Goal: Information Seeking & Learning: Learn about a topic

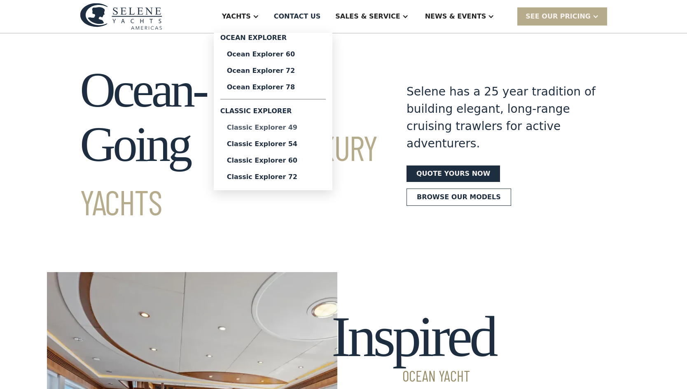
click at [300, 129] on div "Classic Explorer 49" at bounding box center [273, 127] width 92 height 7
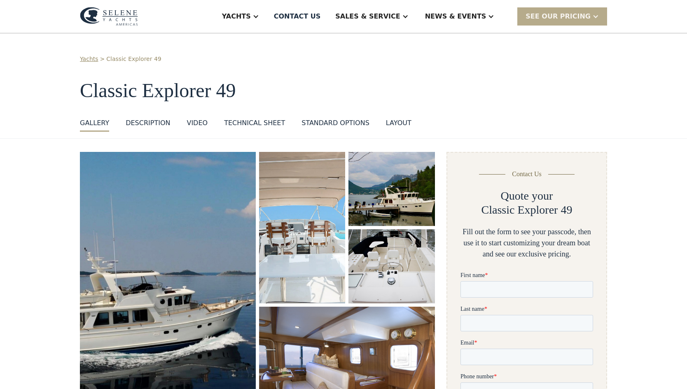
click at [173, 281] on img "open lightbox" at bounding box center [168, 293] width 187 height 298
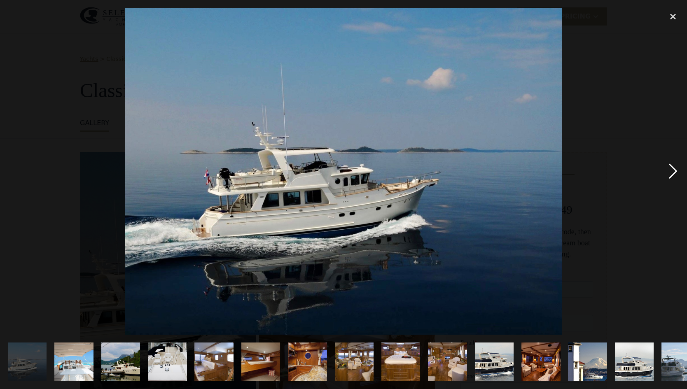
click at [672, 168] on div "next image" at bounding box center [673, 171] width 28 height 327
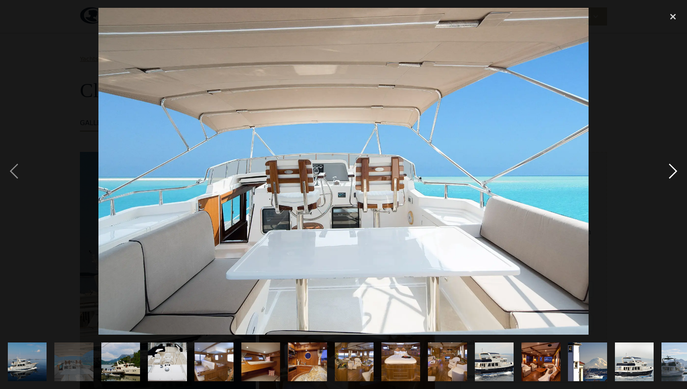
click at [672, 168] on div "next image" at bounding box center [673, 171] width 28 height 327
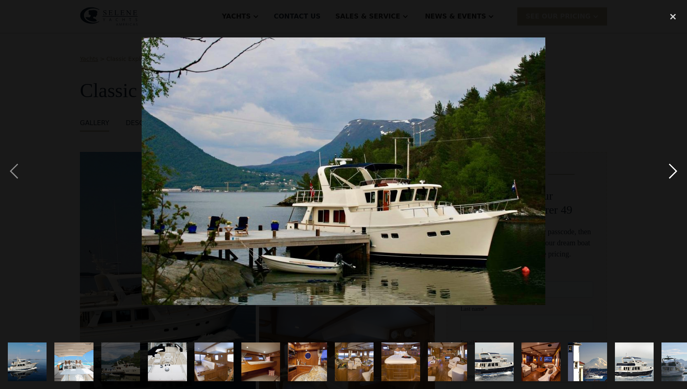
click at [672, 168] on div "next image" at bounding box center [673, 171] width 28 height 327
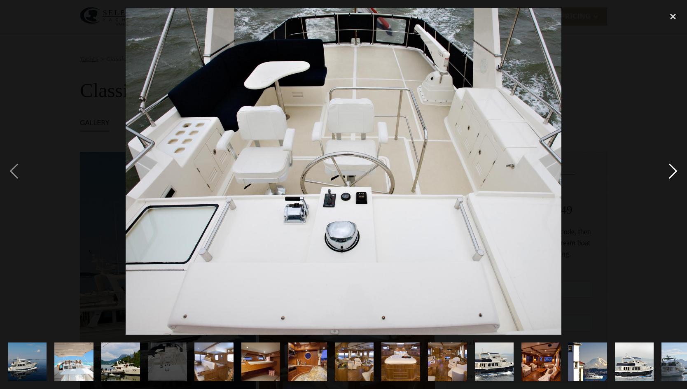
click at [672, 168] on div "next image" at bounding box center [673, 171] width 28 height 327
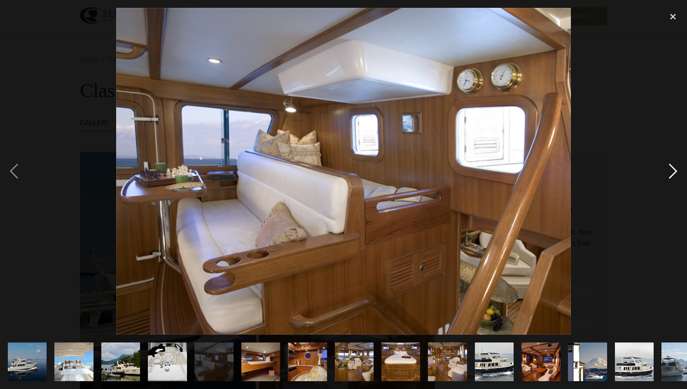
click at [672, 168] on div "next image" at bounding box center [673, 171] width 28 height 327
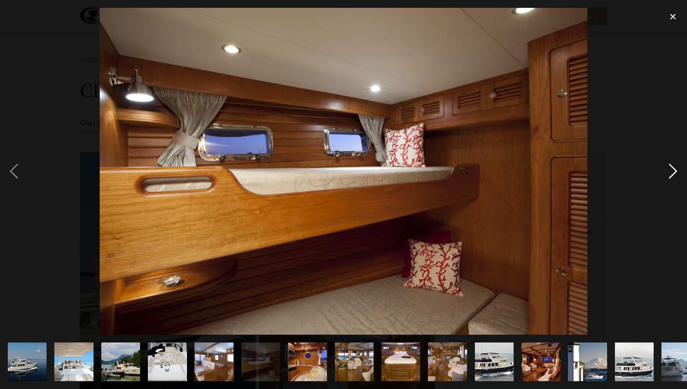
click at [672, 168] on div "next image" at bounding box center [673, 171] width 28 height 327
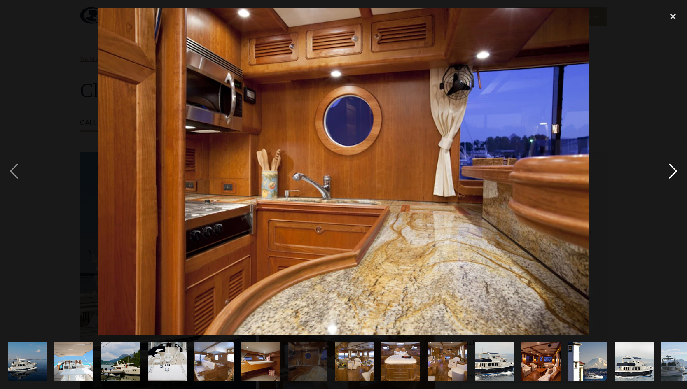
click at [672, 168] on div "next image" at bounding box center [673, 171] width 28 height 327
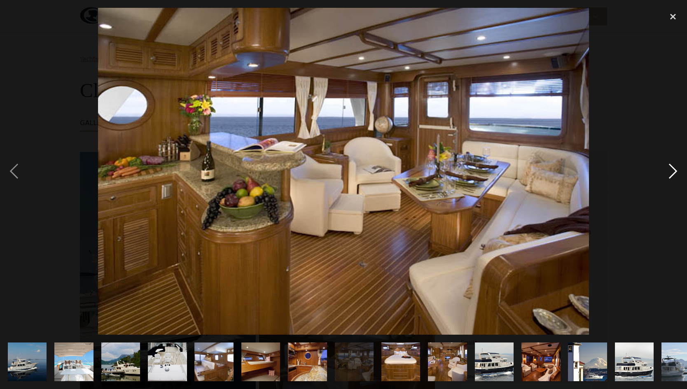
click at [672, 168] on div "next image" at bounding box center [673, 171] width 28 height 327
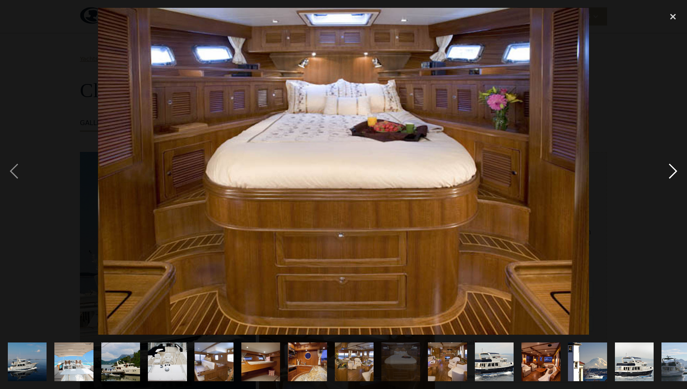
click at [672, 168] on div "next image" at bounding box center [673, 171] width 28 height 327
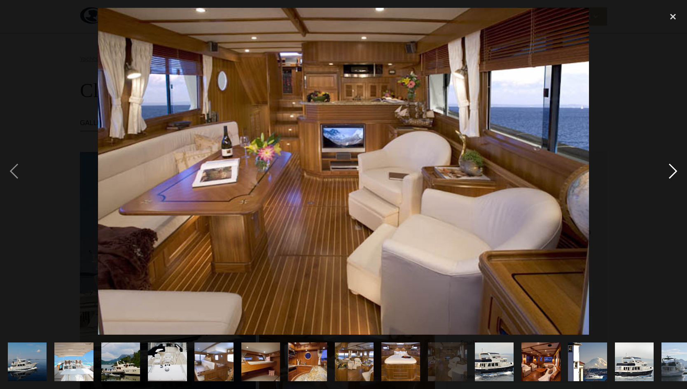
click at [672, 168] on div "next image" at bounding box center [673, 171] width 28 height 327
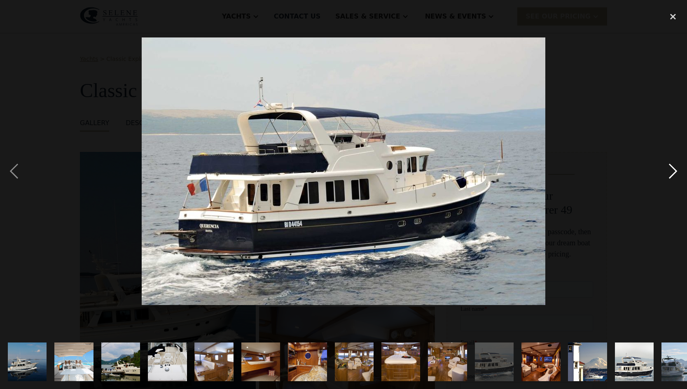
click at [672, 168] on div "next image" at bounding box center [673, 171] width 28 height 327
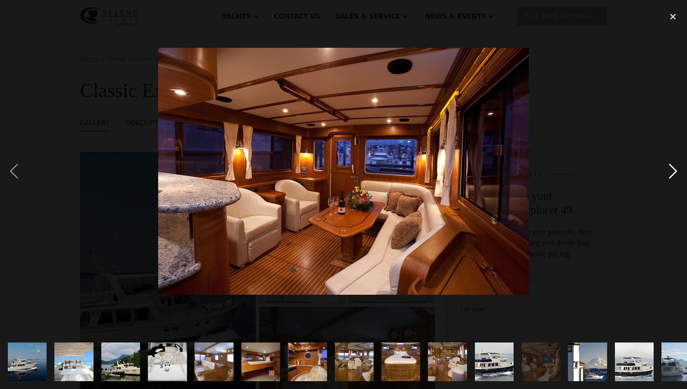
click at [672, 168] on div "next image" at bounding box center [673, 171] width 28 height 327
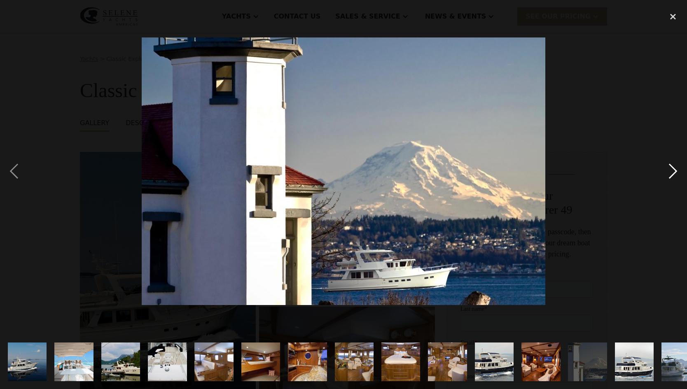
click at [672, 168] on div "next image" at bounding box center [673, 171] width 28 height 327
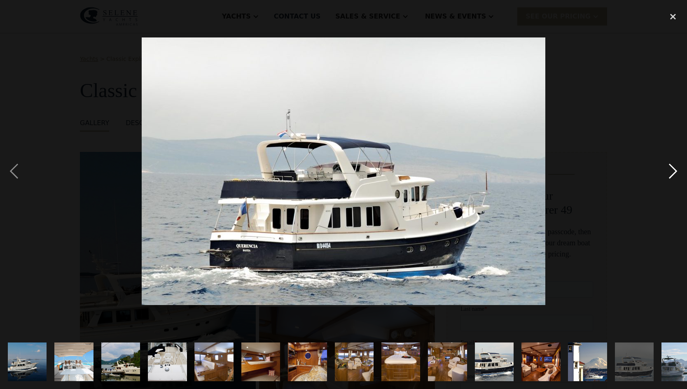
click at [672, 168] on div "next image" at bounding box center [673, 171] width 28 height 327
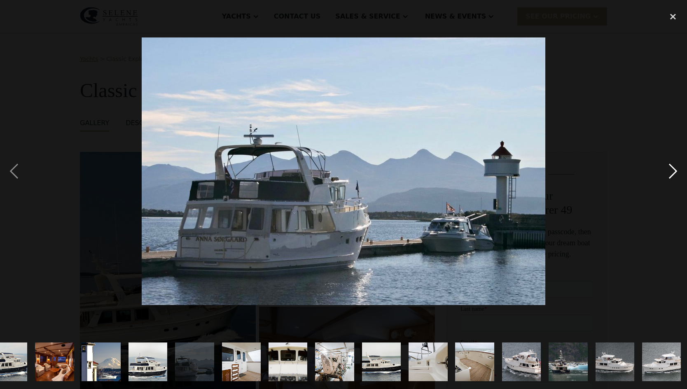
scroll to position [0, 488]
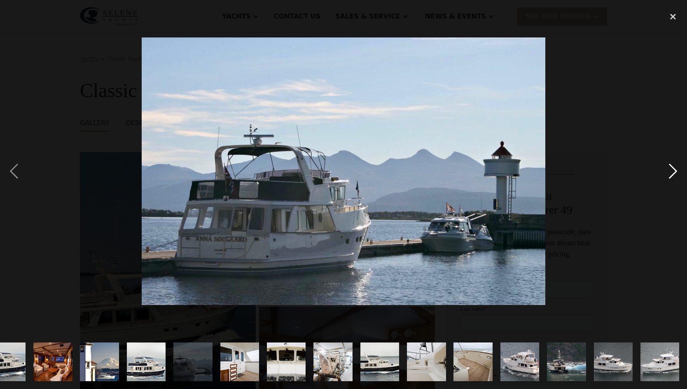
click at [672, 168] on div "next image" at bounding box center [673, 171] width 28 height 327
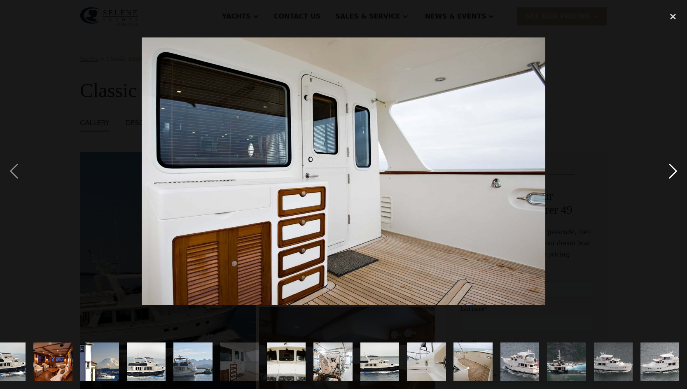
click at [672, 168] on div "next image" at bounding box center [673, 171] width 28 height 327
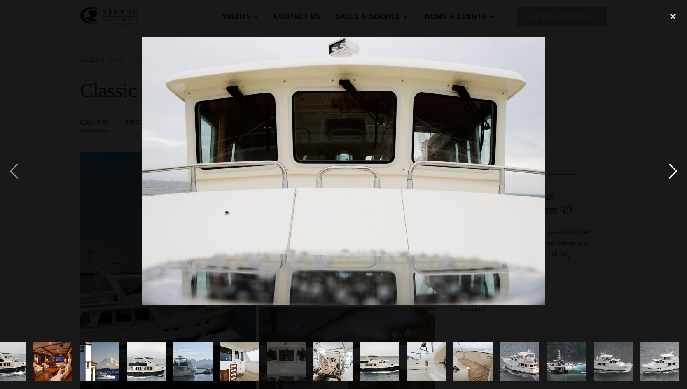
click at [672, 168] on div "next image" at bounding box center [673, 171] width 28 height 327
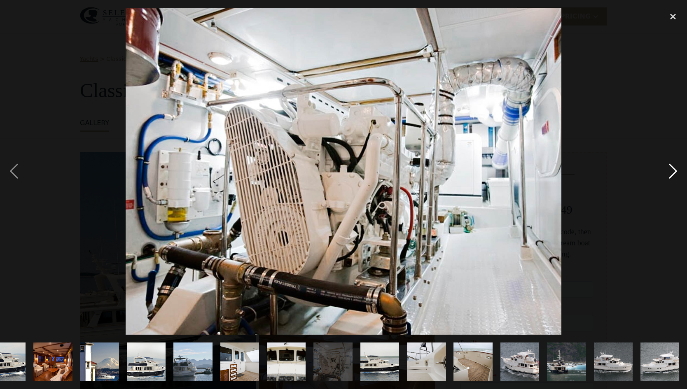
click at [672, 168] on div "next image" at bounding box center [673, 171] width 28 height 327
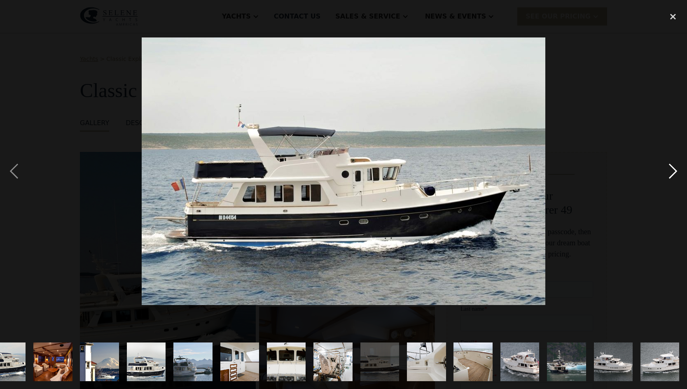
click at [672, 168] on div "next image" at bounding box center [673, 171] width 28 height 327
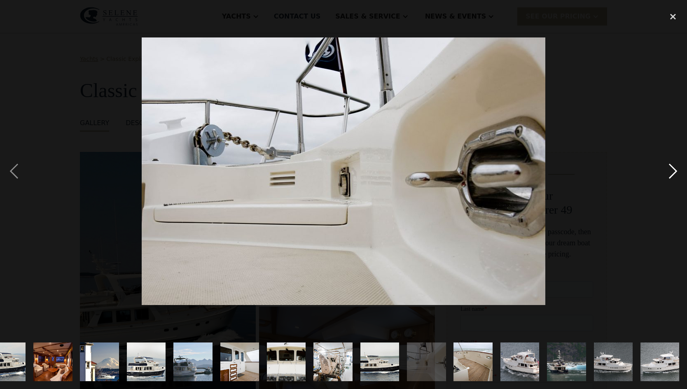
click at [672, 168] on div "next image" at bounding box center [673, 171] width 28 height 327
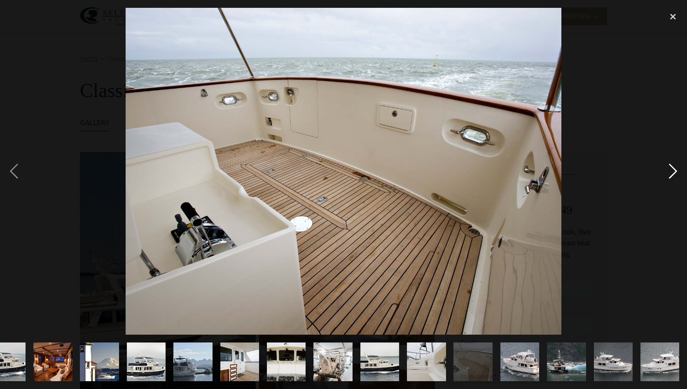
click at [672, 168] on div "next image" at bounding box center [673, 171] width 28 height 327
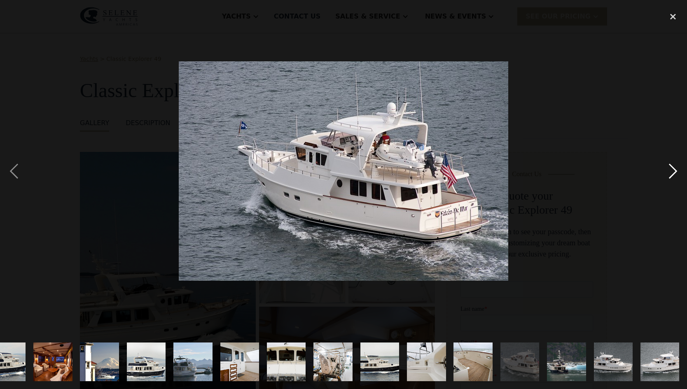
click at [672, 168] on div "next image" at bounding box center [673, 171] width 28 height 327
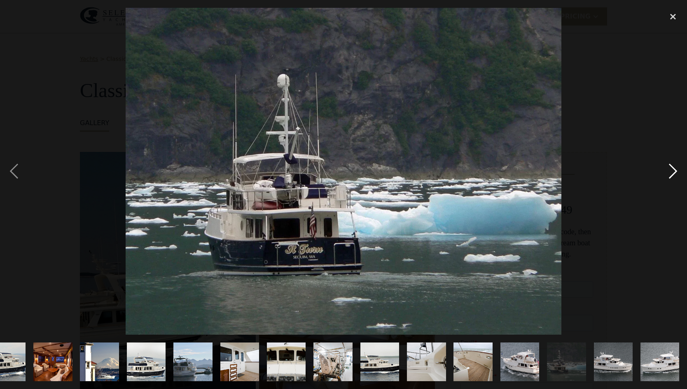
click at [672, 168] on div "next image" at bounding box center [673, 171] width 28 height 327
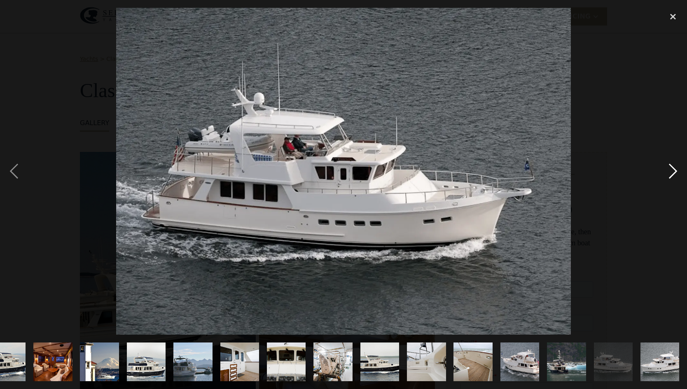
click at [672, 168] on div "next image" at bounding box center [673, 171] width 28 height 327
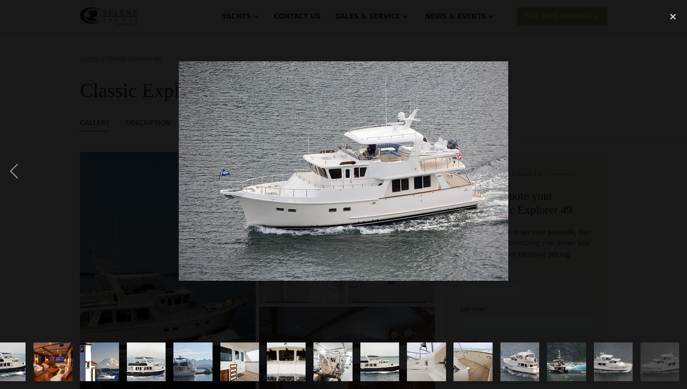
click at [672, 168] on div "next image" at bounding box center [673, 171] width 28 height 327
click at [671, 14] on div "close lightbox" at bounding box center [673, 17] width 28 height 18
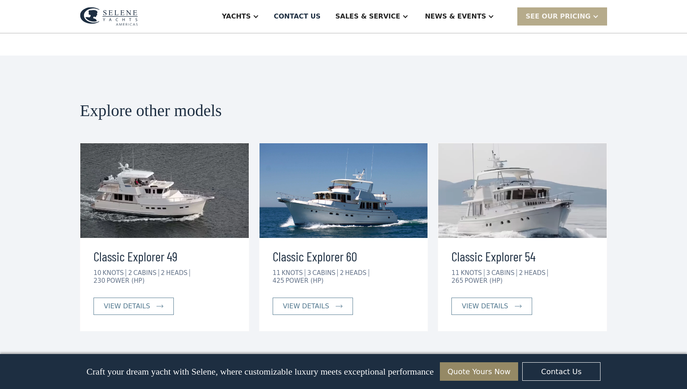
scroll to position [1825, 0]
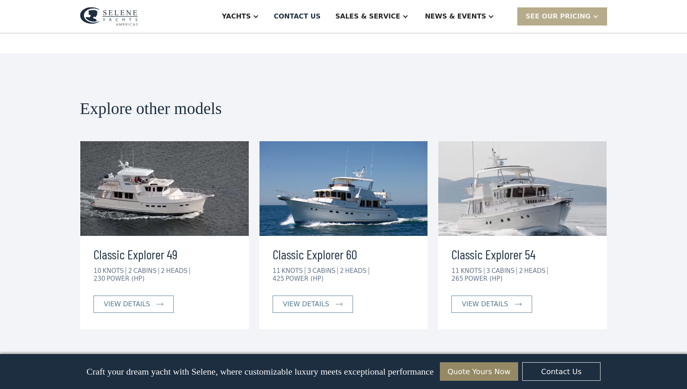
click at [526, 148] on img at bounding box center [522, 188] width 168 height 95
click at [476, 299] on div "view details" at bounding box center [485, 304] width 46 height 10
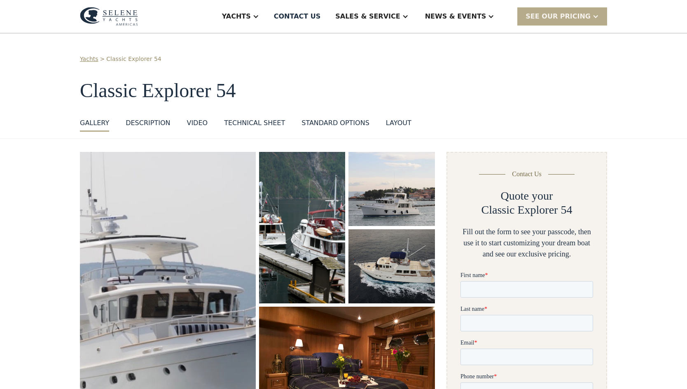
click at [156, 297] on img "open lightbox" at bounding box center [167, 295] width 181 height 295
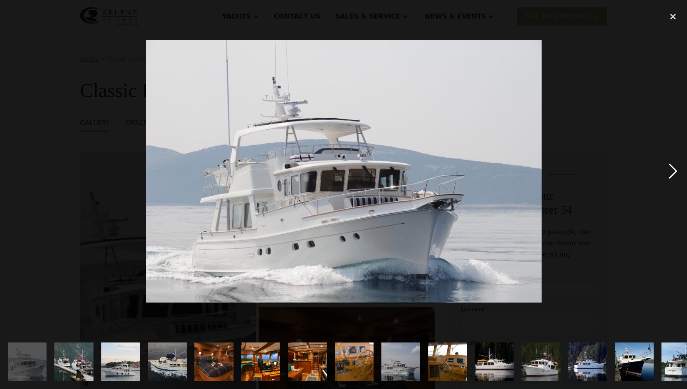
click at [672, 170] on div "next image" at bounding box center [673, 171] width 28 height 327
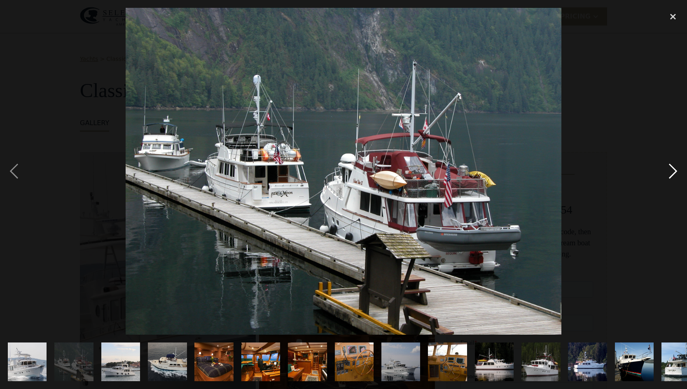
click at [672, 170] on div "next image" at bounding box center [673, 171] width 28 height 327
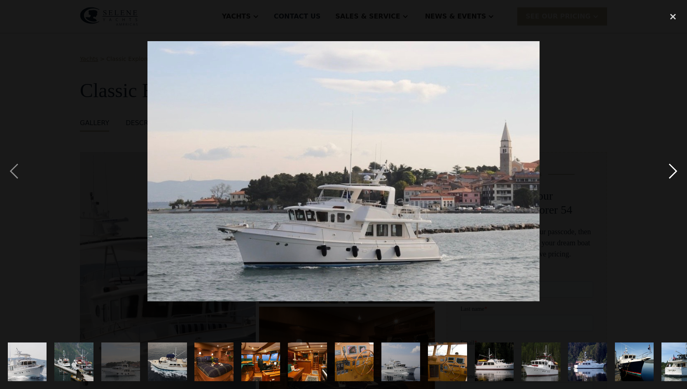
click at [672, 170] on div "next image" at bounding box center [673, 171] width 28 height 327
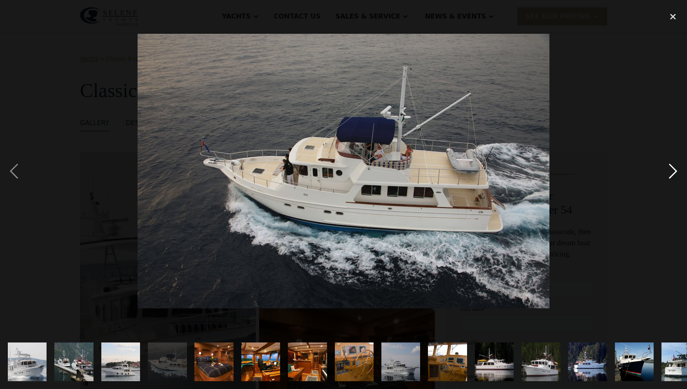
click at [672, 170] on div "next image" at bounding box center [673, 171] width 28 height 327
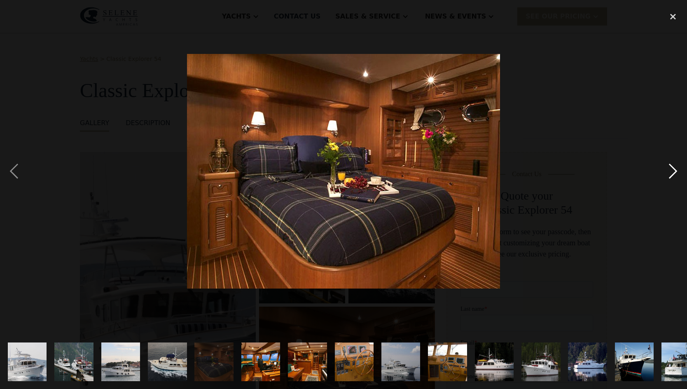
click at [672, 170] on div "next image" at bounding box center [673, 171] width 28 height 327
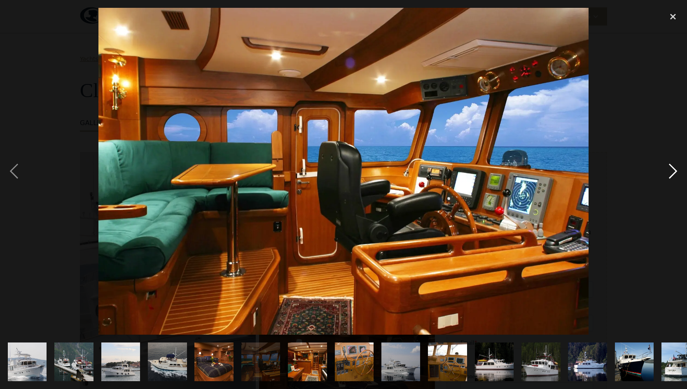
click at [672, 170] on div "next image" at bounding box center [673, 171] width 28 height 327
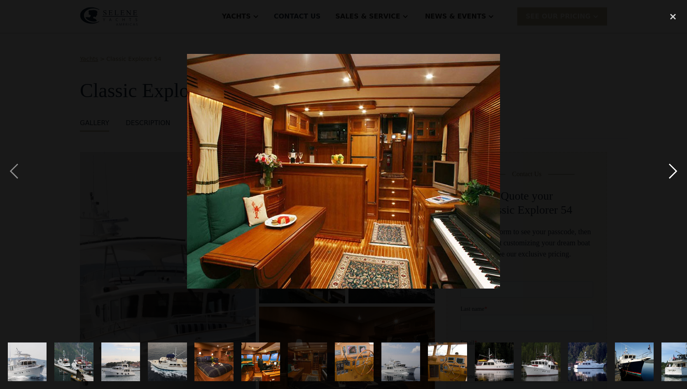
click at [672, 170] on div "next image" at bounding box center [673, 171] width 28 height 327
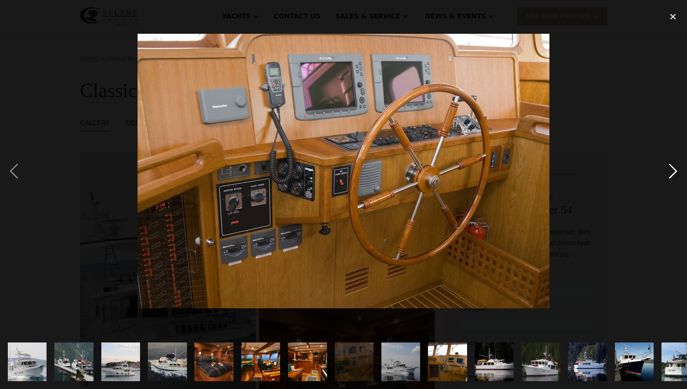
click at [672, 170] on div "next image" at bounding box center [673, 171] width 28 height 327
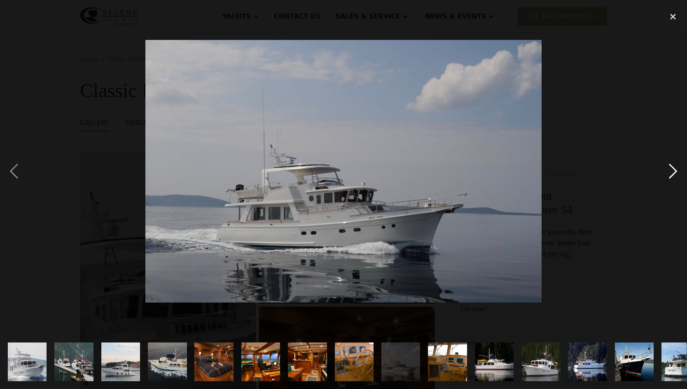
click at [672, 170] on div "next image" at bounding box center [673, 171] width 28 height 327
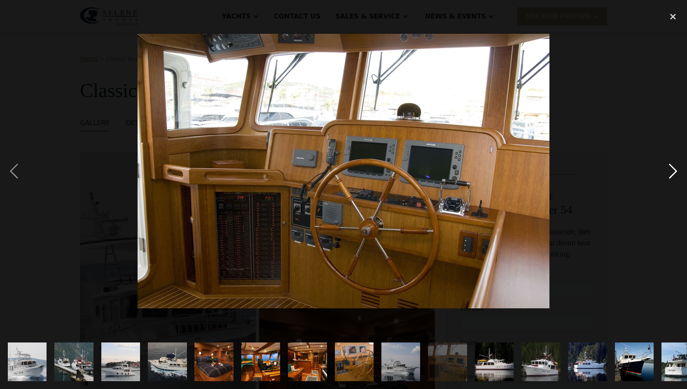
click at [672, 170] on div "next image" at bounding box center [673, 171] width 28 height 327
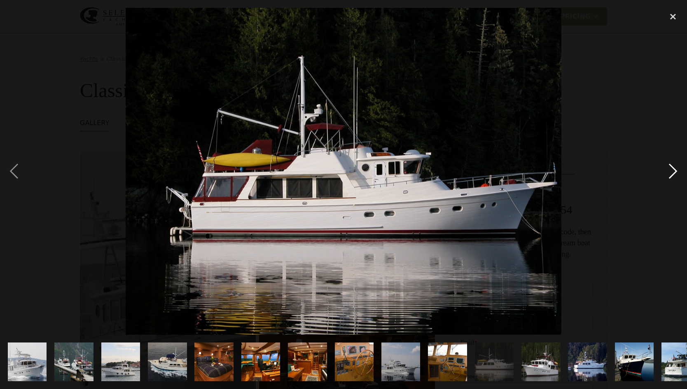
click at [672, 170] on div "next image" at bounding box center [673, 171] width 28 height 327
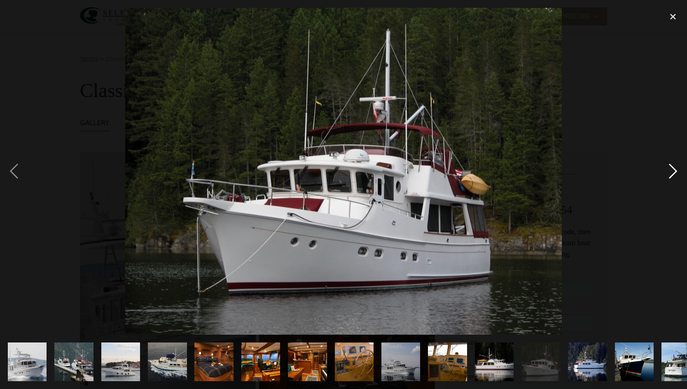
click at [672, 170] on div "next image" at bounding box center [673, 171] width 28 height 327
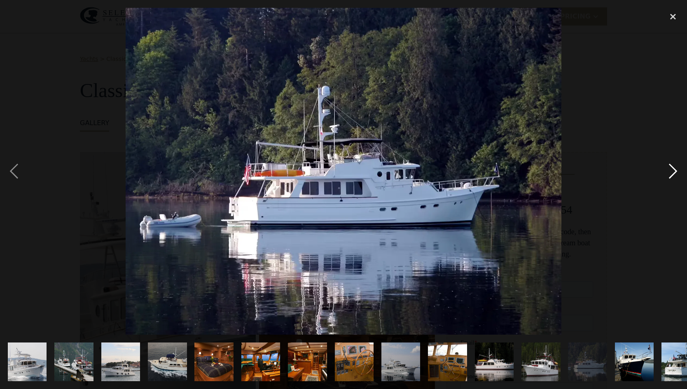
click at [672, 170] on div "next image" at bounding box center [673, 171] width 28 height 327
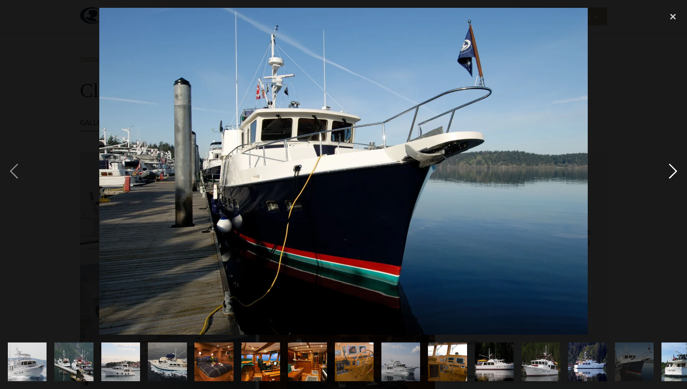
click at [672, 170] on div "next image" at bounding box center [673, 171] width 28 height 327
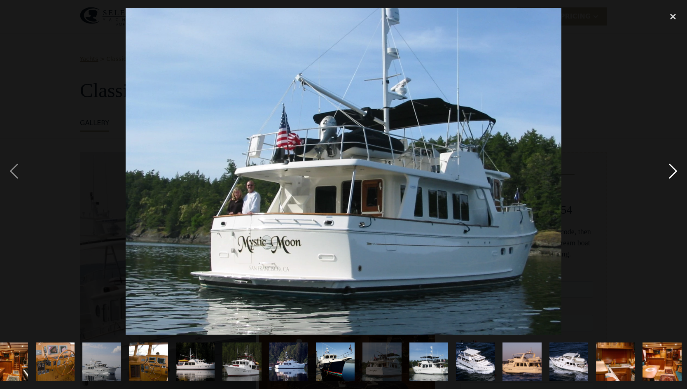
scroll to position [0, 302]
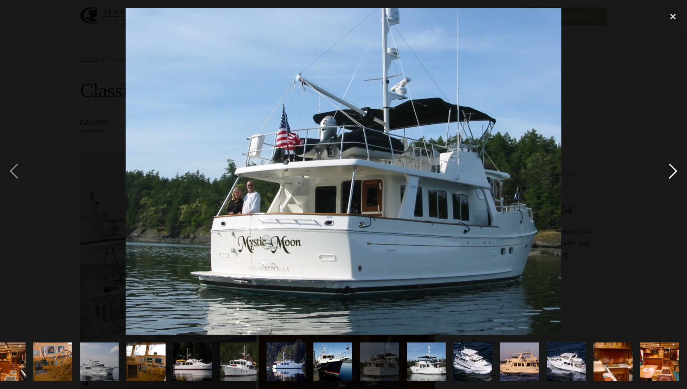
click at [672, 170] on div "next image" at bounding box center [673, 171] width 28 height 327
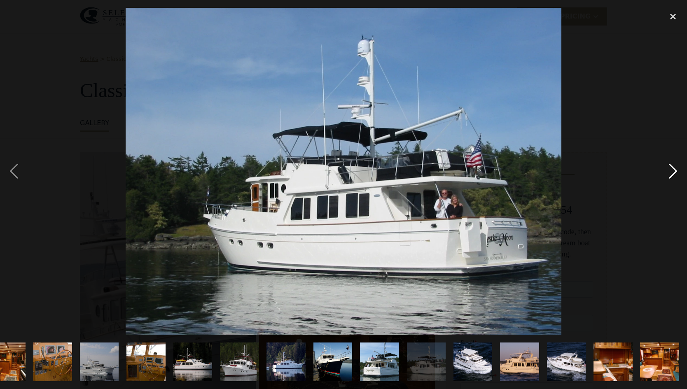
click at [672, 170] on div "next image" at bounding box center [673, 171] width 28 height 327
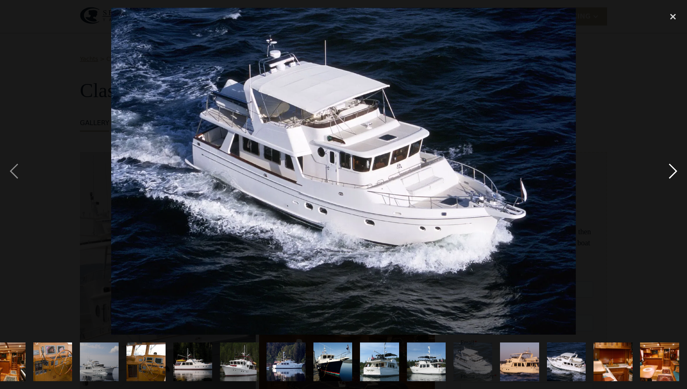
click at [672, 170] on div "next image" at bounding box center [673, 171] width 28 height 327
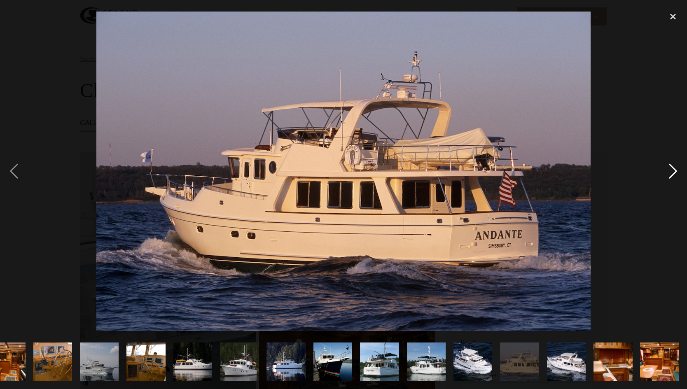
click at [672, 170] on div "next image" at bounding box center [673, 171] width 28 height 327
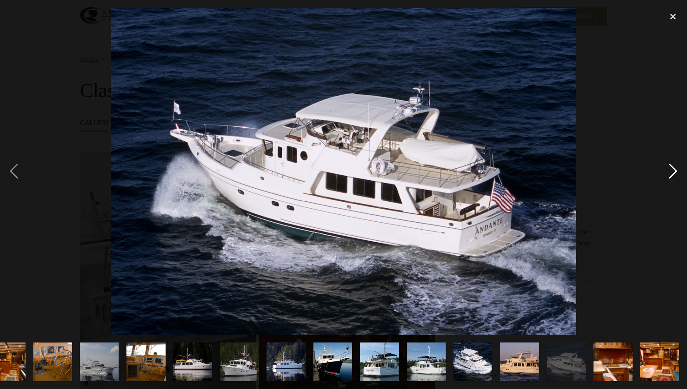
click at [672, 170] on div "next image" at bounding box center [673, 171] width 28 height 327
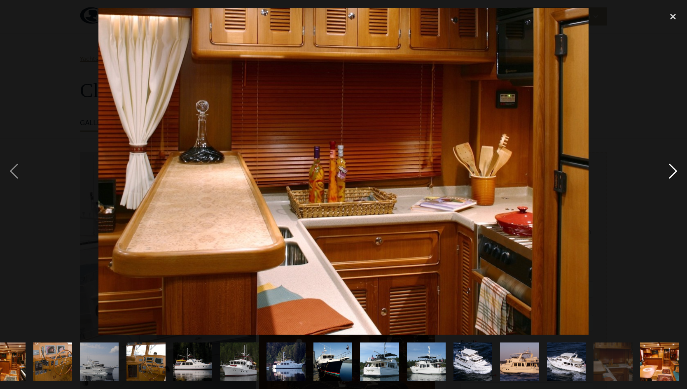
click at [672, 170] on div "next image" at bounding box center [673, 171] width 28 height 327
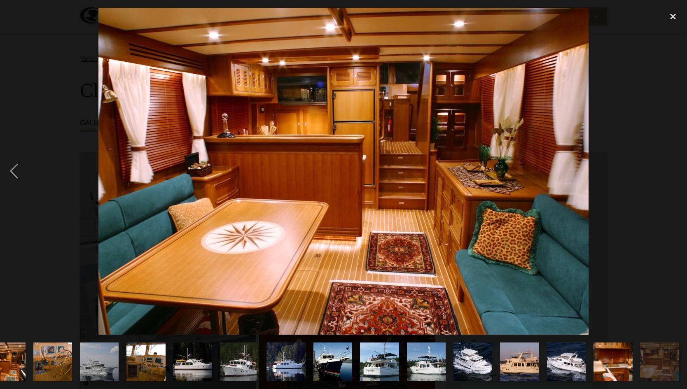
click at [672, 170] on div "next image" at bounding box center [673, 171] width 28 height 327
click at [673, 15] on div "close lightbox" at bounding box center [673, 17] width 28 height 18
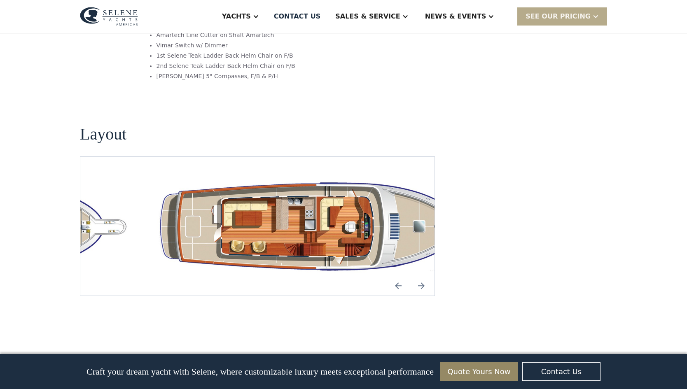
scroll to position [1439, 0]
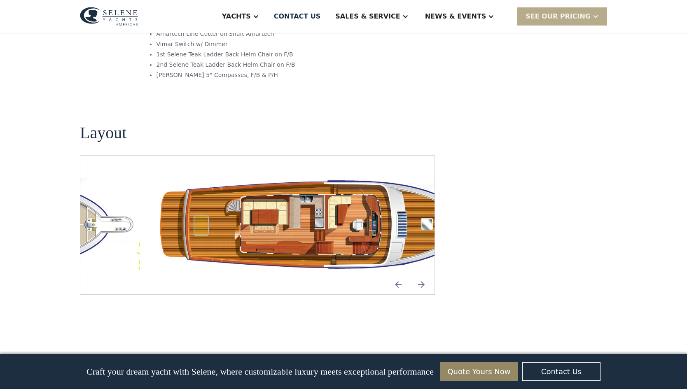
click at [423, 275] on img "Next slide" at bounding box center [422, 285] width 20 height 20
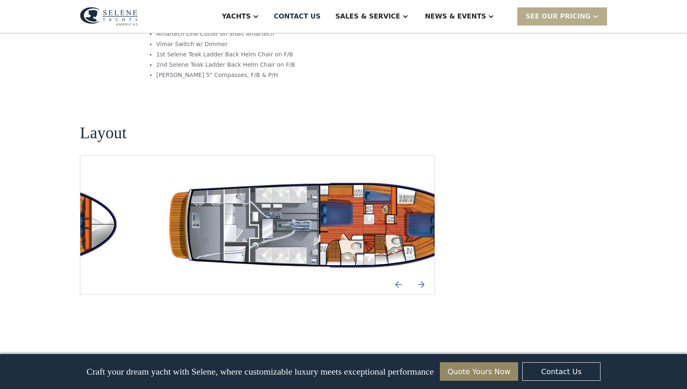
click at [358, 175] on img "open lightbox" at bounding box center [323, 224] width 341 height 99
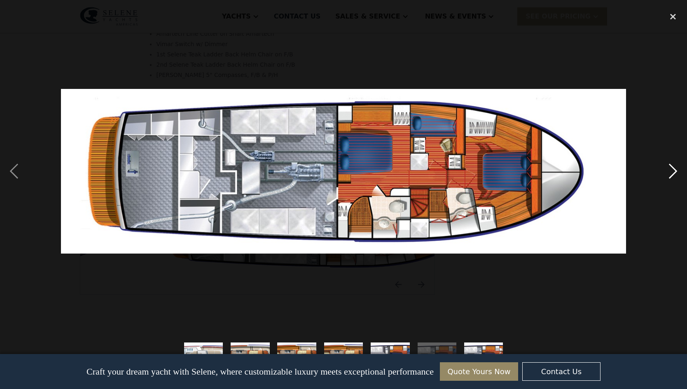
click at [673, 173] on div "next image" at bounding box center [673, 171] width 28 height 327
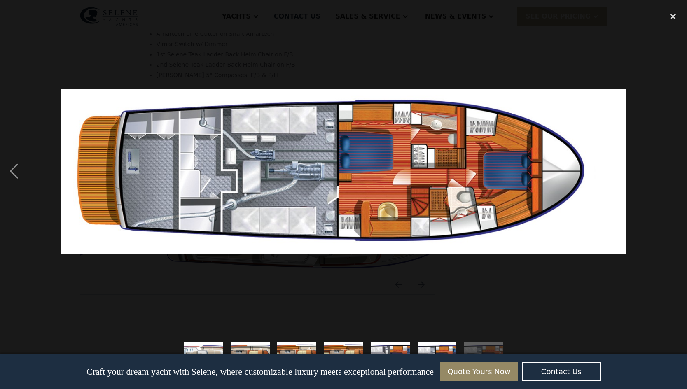
click at [673, 173] on div "next image" at bounding box center [673, 171] width 28 height 327
click at [11, 171] on div "previous image" at bounding box center [14, 171] width 28 height 327
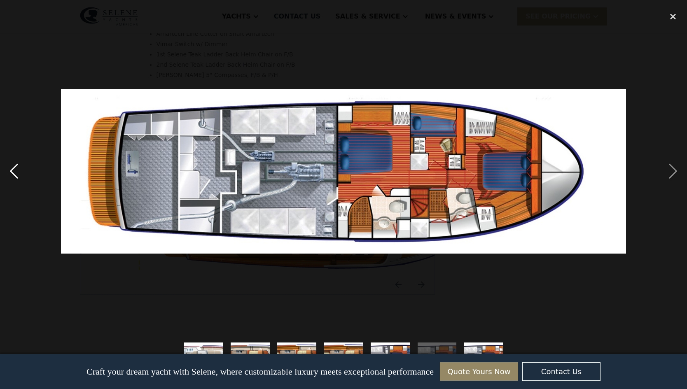
click at [11, 171] on div "previous image" at bounding box center [14, 171] width 28 height 327
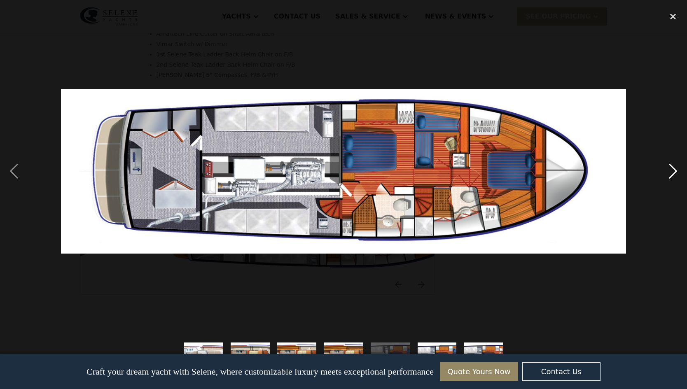
click at [673, 172] on div "next image" at bounding box center [673, 171] width 28 height 327
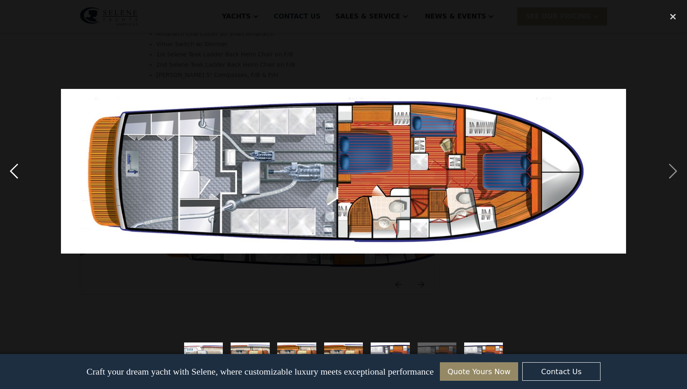
click at [11, 171] on div "previous image" at bounding box center [14, 171] width 28 height 327
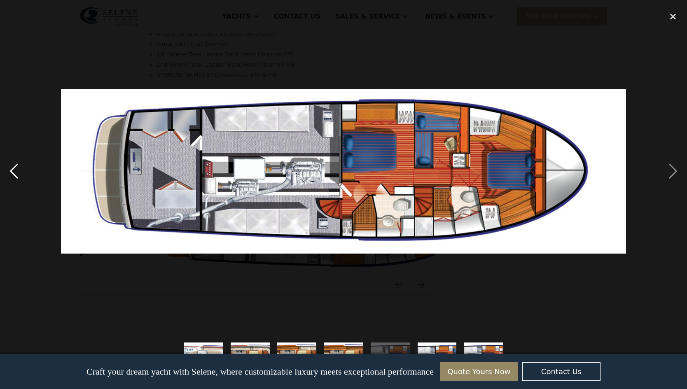
click at [11, 171] on div "previous image" at bounding box center [14, 171] width 28 height 327
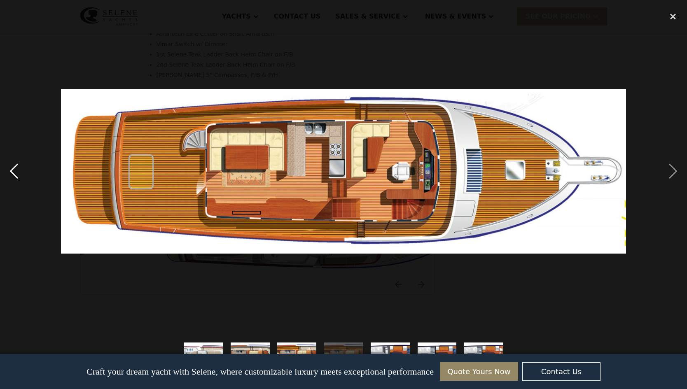
click at [11, 171] on div "previous image" at bounding box center [14, 171] width 28 height 327
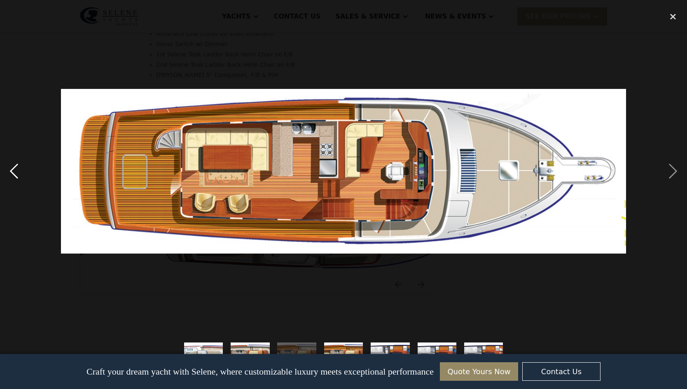
click at [11, 171] on div "previous image" at bounding box center [14, 171] width 28 height 327
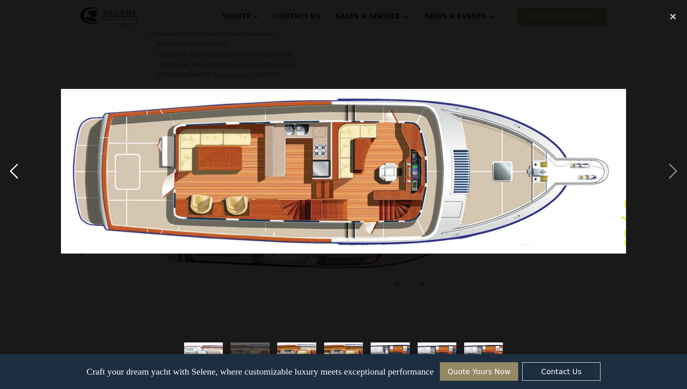
click at [11, 171] on div "previous image" at bounding box center [14, 171] width 28 height 327
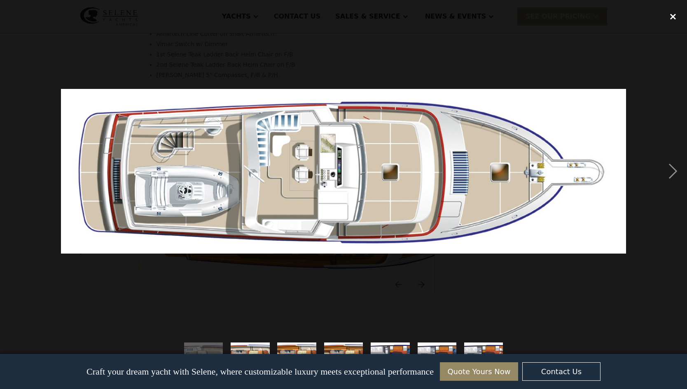
click at [673, 16] on div "close lightbox" at bounding box center [673, 17] width 28 height 18
